Goal: Complete application form

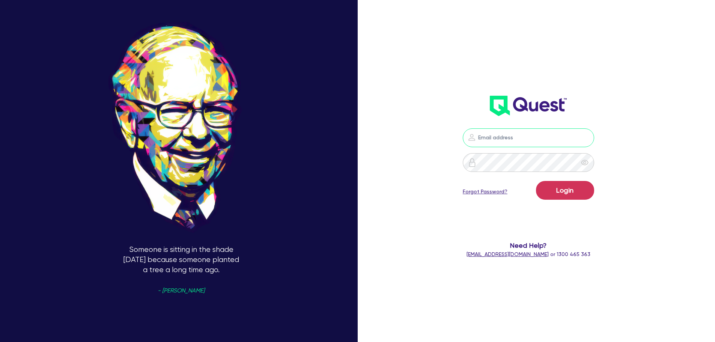
click at [527, 136] on input "email" at bounding box center [528, 137] width 131 height 19
type input "[EMAIL_ADDRESS][PERSON_NAME][DOMAIN_NAME]"
drag, startPoint x: 592, startPoint y: 185, endPoint x: 588, endPoint y: 187, distance: 4.2
click at [589, 187] on button "Login" at bounding box center [565, 190] width 58 height 19
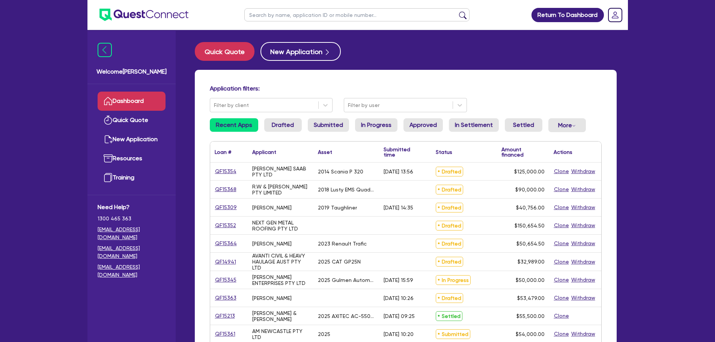
click at [275, 16] on input "text" at bounding box center [356, 14] width 225 height 13
type input "R&R"
click at [457, 11] on button "submit" at bounding box center [463, 16] width 12 height 11
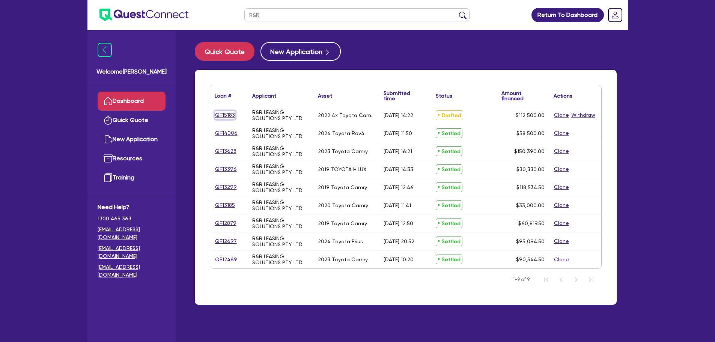
click at [220, 117] on link "QF15183" at bounding box center [225, 115] width 21 height 9
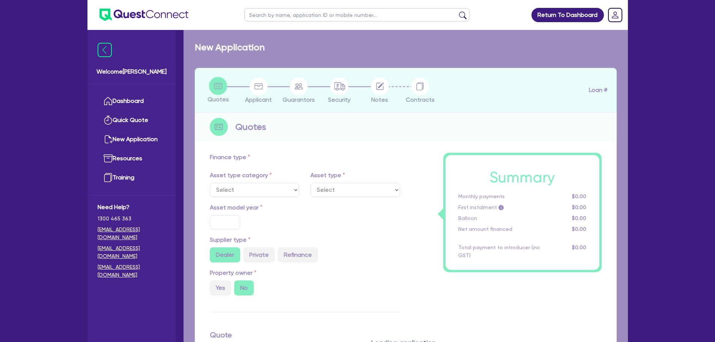
select select "CARS_AND_LIGHT_TRUCKS"
type input "2022"
radio input "true"
type input "112,500"
type input "3"
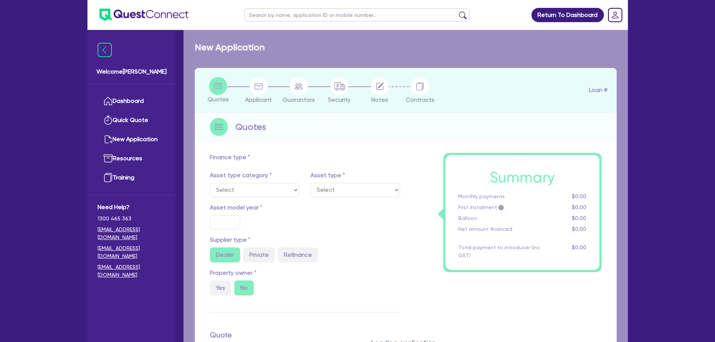
type input "3,375"
type input "7"
type input "454.55"
type input "318.18"
select select "PASSENGER_VEHICLES"
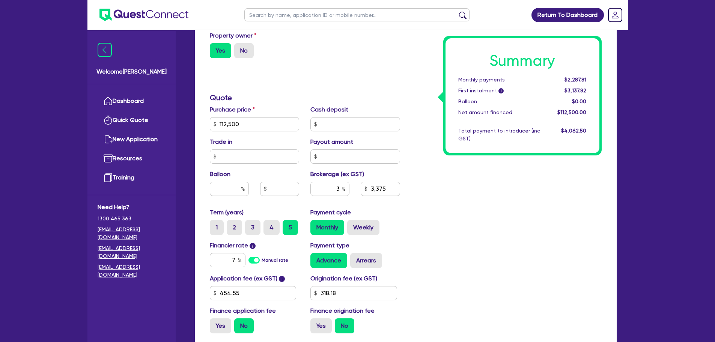
scroll to position [300, 0]
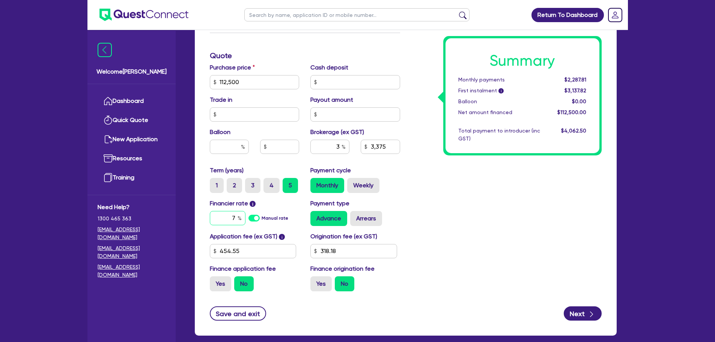
click at [234, 216] on input "7" at bounding box center [228, 218] width 36 height 14
type input "7.3"
type input "112,500"
type input "3,375"
click at [340, 145] on input "3" at bounding box center [330, 147] width 39 height 14
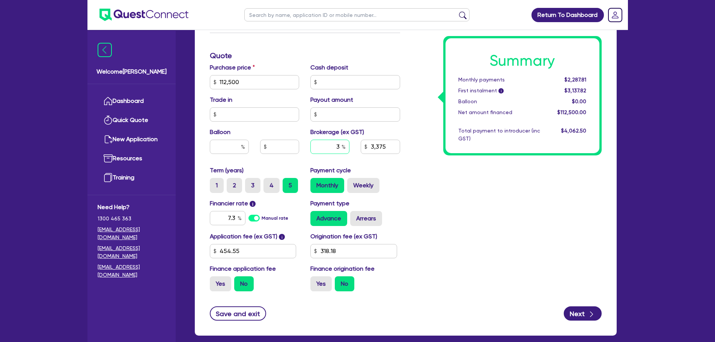
type input "112,500"
type input "3,375"
type input "4"
type input "3"
click at [473, 203] on div "Summary Monthly payments $2,303.62 First instalment i $3,153.63 Balloon $0.00 N…" at bounding box center [507, 77] width 202 height 439
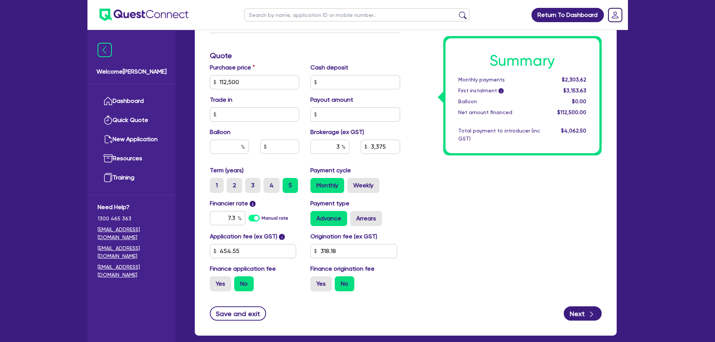
click at [440, 181] on div "Summary Monthly payments $2,303.62 First instalment i $3,153.63 Balloon $0.00 N…" at bounding box center [507, 77] width 202 height 439
click at [246, 80] on input "112,500" at bounding box center [255, 82] width 90 height 14
drag, startPoint x: 266, startPoint y: 83, endPoint x: 288, endPoint y: 100, distance: 27.3
click at [151, 81] on div "Welcome [PERSON_NAME] Quick Quote New Application Ref Company Ref Salesperson R…" at bounding box center [358, 41] width 541 height 682
click at [287, 100] on div "Trade in" at bounding box center [254, 108] width 101 height 26
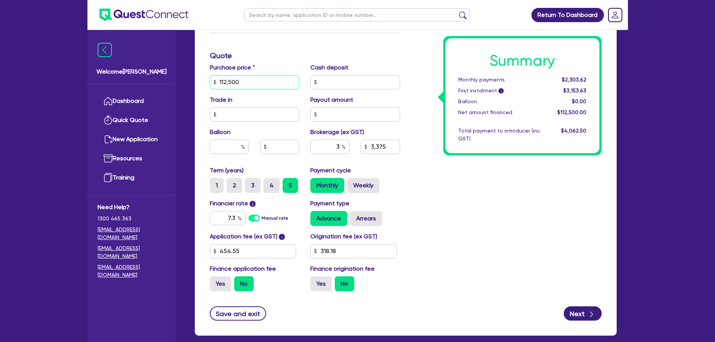
drag, startPoint x: 246, startPoint y: 82, endPoint x: 196, endPoint y: 89, distance: 49.6
click at [196, 89] on div "Finance type Chattel Mortgage Business Loan Asset type category Select Cars and…" at bounding box center [406, 95] width 422 height 481
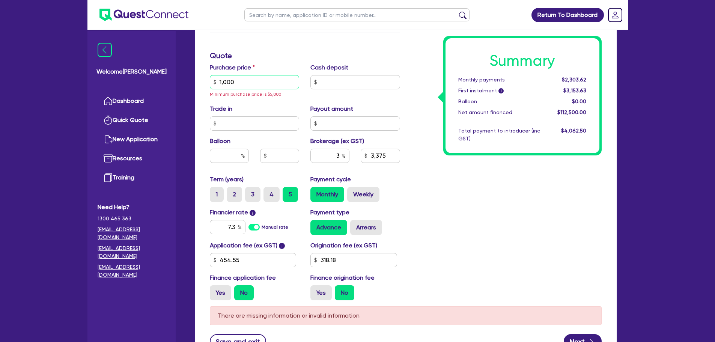
type input "10,000"
type input "300"
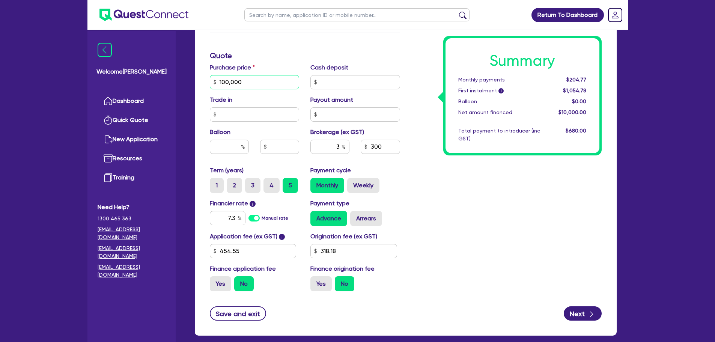
type input "100,000"
click at [420, 114] on div "Summary Monthly payments $204.77 First instalment i $1,054.78 Balloon $0.00 Net…" at bounding box center [507, 77] width 202 height 439
type input "3,000"
drag, startPoint x: 341, startPoint y: 147, endPoint x: 328, endPoint y: 145, distance: 12.9
click at [329, 146] on input "3" at bounding box center [330, 147] width 39 height 14
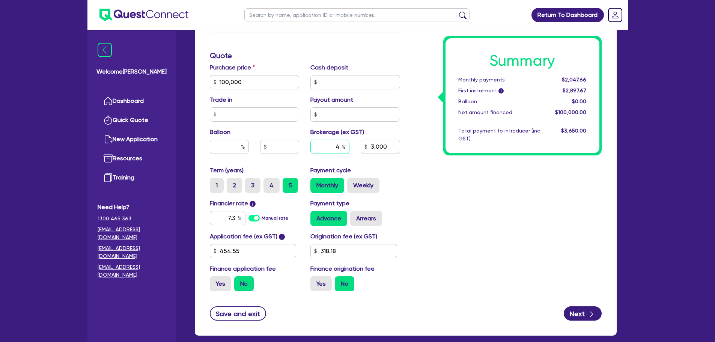
type input "4"
click at [430, 161] on div "Summary Monthly payments $2,047.66 First instalment i $2,897.67 Balloon $0.00 N…" at bounding box center [507, 77] width 202 height 439
drag, startPoint x: 340, startPoint y: 145, endPoint x: 349, endPoint y: 156, distance: 14.4
click at [330, 145] on input "4" at bounding box center [330, 147] width 39 height 14
click at [412, 177] on div "Summary Monthly payments $2,069.47 First instalment i $2,919.48 Balloon $0.00 N…" at bounding box center [507, 77] width 202 height 439
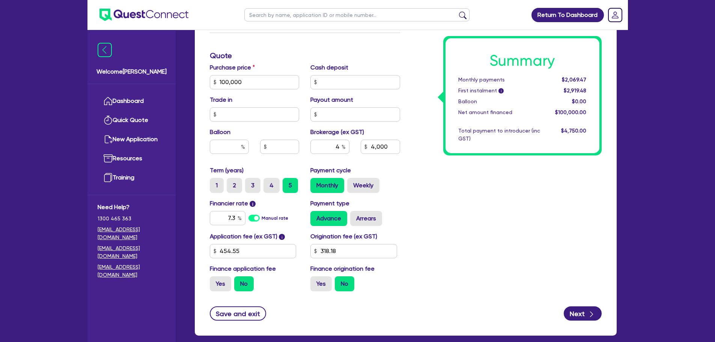
type input "4,000"
drag, startPoint x: 235, startPoint y: 218, endPoint x: 223, endPoint y: 216, distance: 13.0
click at [223, 216] on input "7.3" at bounding box center [228, 218] width 36 height 14
type input "6.5"
click at [482, 177] on div "Summary Monthly payments $2,069.47 First instalment i $2,919.48 Balloon $0.00 N…" at bounding box center [507, 77] width 202 height 439
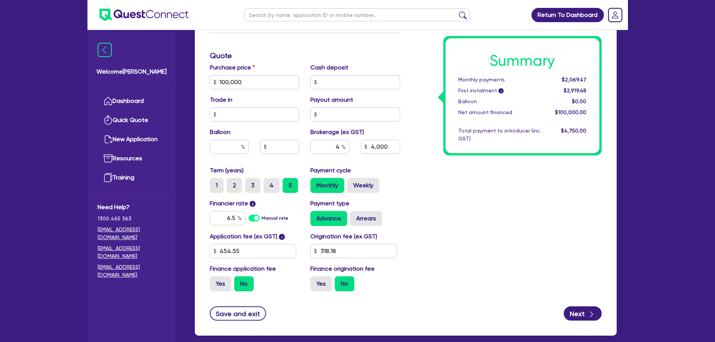
type input "4,000"
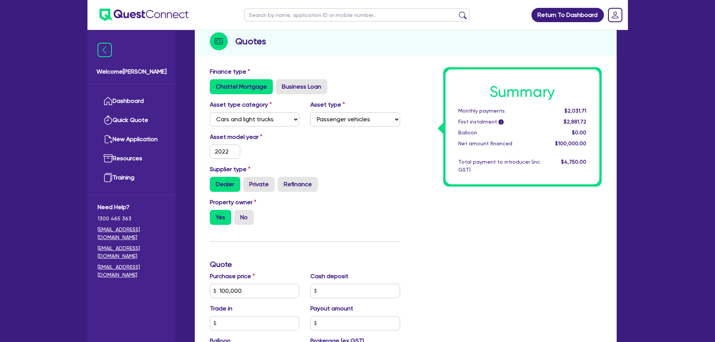
scroll to position [0, 0]
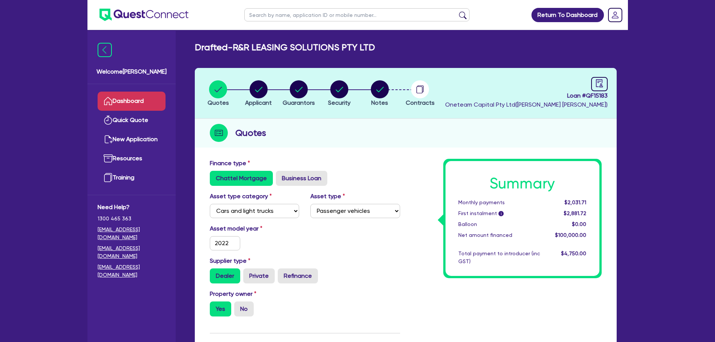
click at [131, 101] on link "Dashboard" at bounding box center [132, 101] width 68 height 19
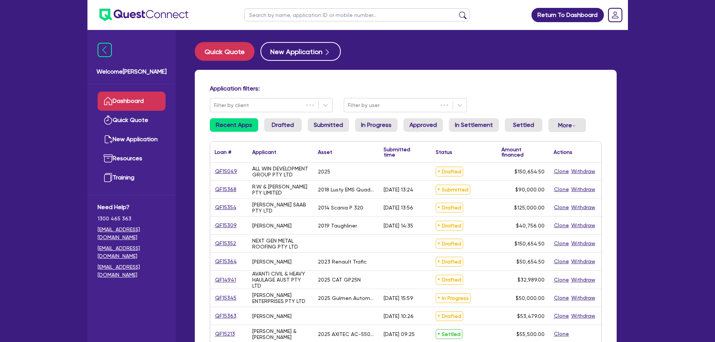
click at [275, 15] on input "text" at bounding box center [356, 14] width 225 height 13
type input "megan"
click at [457, 11] on button "submit" at bounding box center [463, 16] width 12 height 11
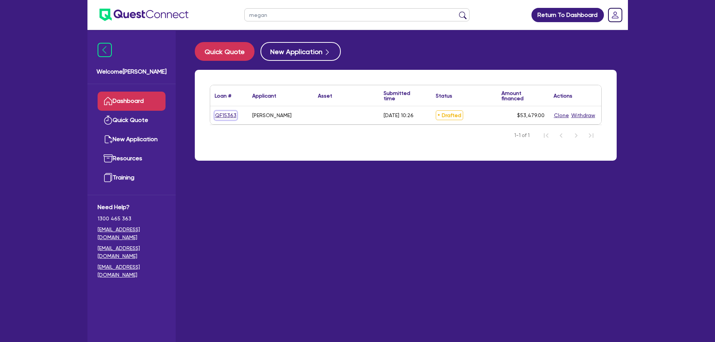
click at [223, 116] on link "QF15363" at bounding box center [226, 115] width 22 height 9
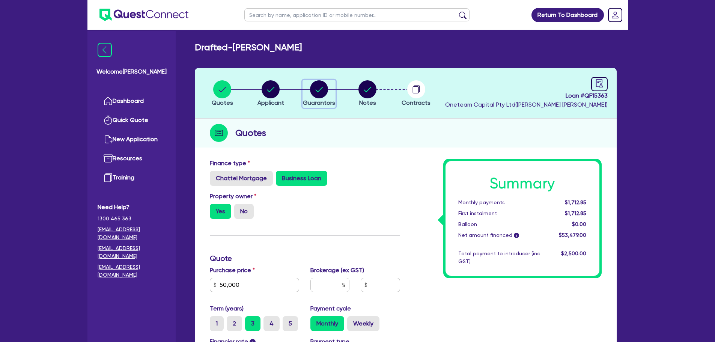
click at [323, 87] on circle "button" at bounding box center [319, 89] width 18 height 18
select select "MRS"
select select "[GEOGRAPHIC_DATA]"
select select "MARRIED"
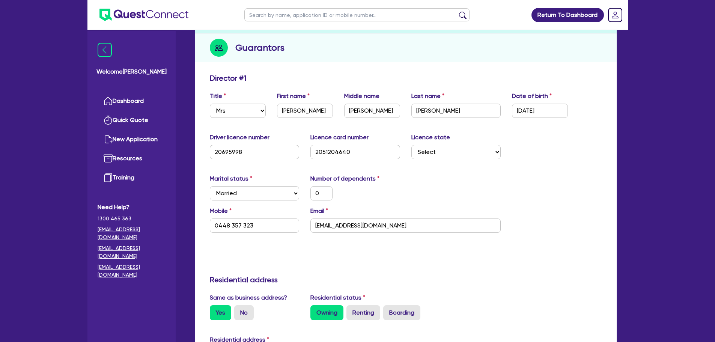
scroll to position [188, 0]
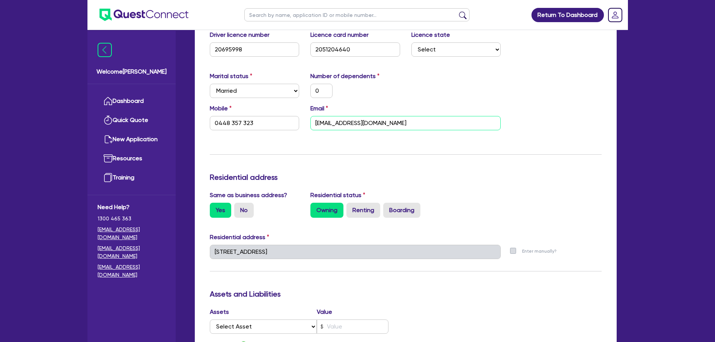
drag, startPoint x: 392, startPoint y: 119, endPoint x: 308, endPoint y: 118, distance: 83.8
click at [308, 118] on div "Email [EMAIL_ADDRESS][DOMAIN_NAME]" at bounding box center [406, 117] width 202 height 26
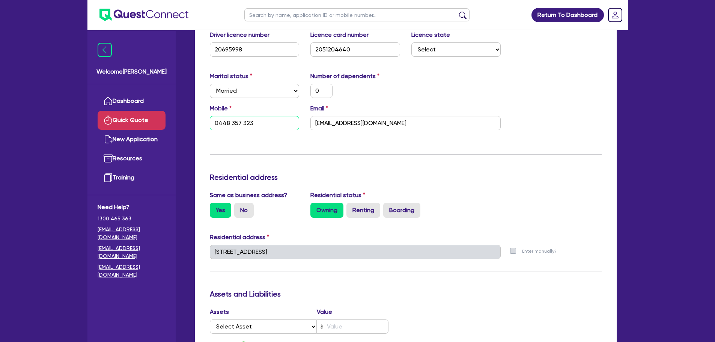
drag, startPoint x: 258, startPoint y: 120, endPoint x: 128, endPoint y: 118, distance: 129.2
click at [128, 118] on div "Welcome [PERSON_NAME] Quick Quote New Application Ref Company Ref Salesperson R…" at bounding box center [358, 250] width 541 height 877
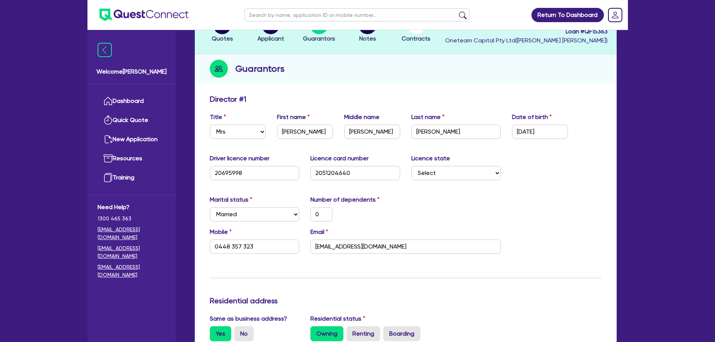
scroll to position [38, 0]
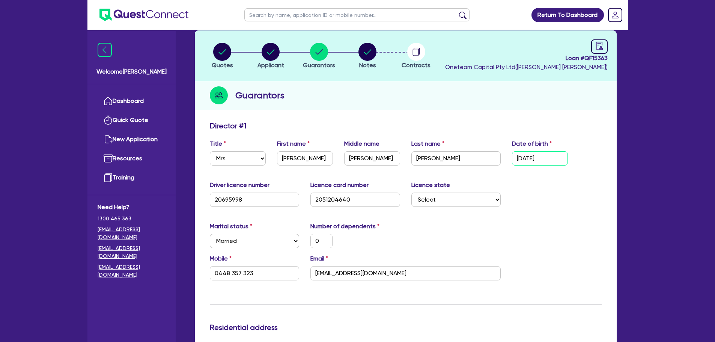
drag, startPoint x: 543, startPoint y: 158, endPoint x: 496, endPoint y: 160, distance: 47.3
click at [496, 160] on div "Title Select Mr Mrs Ms Miss Dr First name [PERSON_NAME] Middle name [PERSON_NAM…" at bounding box center [405, 155] width 403 height 32
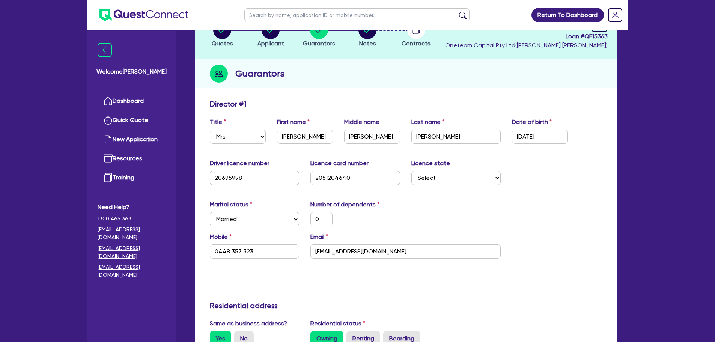
scroll to position [75, 0]
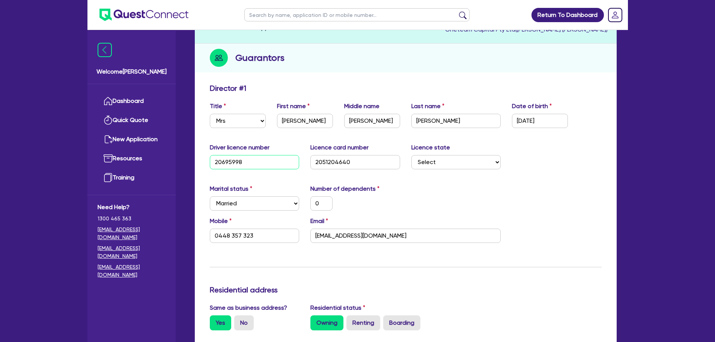
drag, startPoint x: 270, startPoint y: 161, endPoint x: 201, endPoint y: 165, distance: 69.6
drag, startPoint x: 359, startPoint y: 160, endPoint x: 322, endPoint y: 160, distance: 37.2
click at [288, 159] on div "Driver licence number [DRIVERS_LICENSE_NUMBER] Licence card number [DRIVERS_LIC…" at bounding box center [405, 159] width 403 height 32
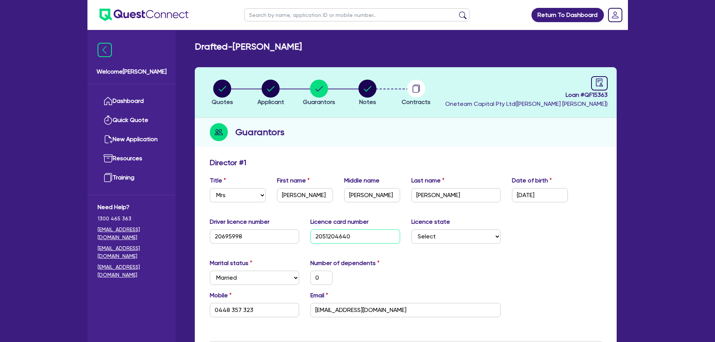
scroll to position [0, 0]
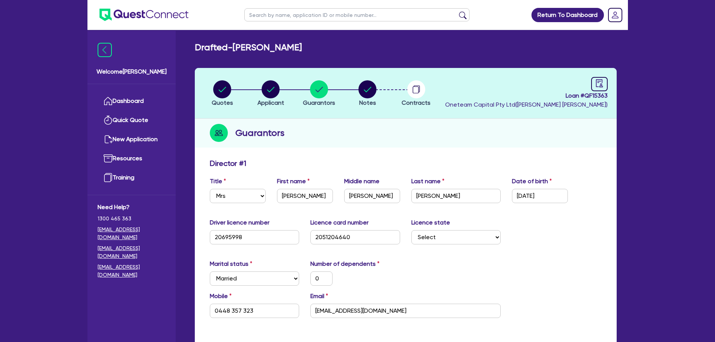
click at [376, 136] on div "Guarantors" at bounding box center [406, 133] width 422 height 29
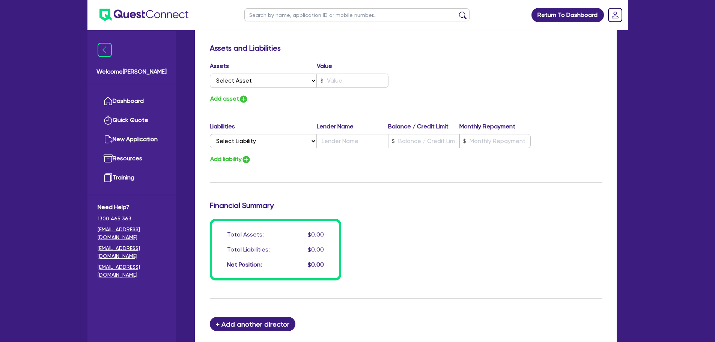
scroll to position [534, 0]
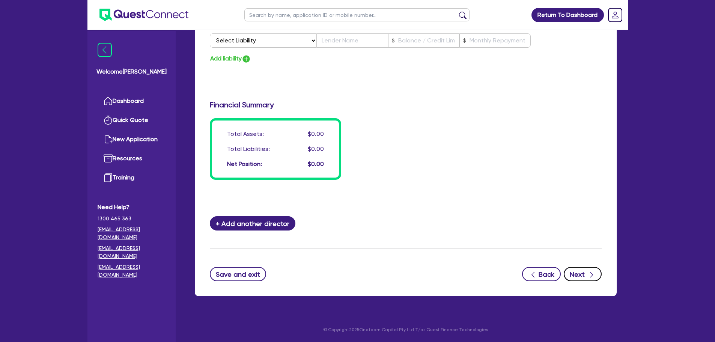
click at [588, 276] on icon "button" at bounding box center [592, 275] width 8 height 8
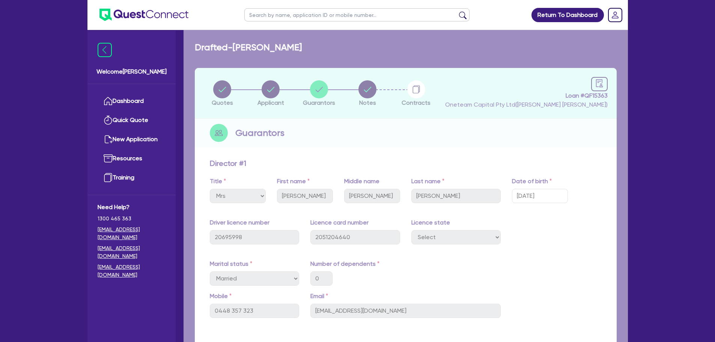
select select "Other"
